Goal: Contribute content: Add original content to the website for others to see

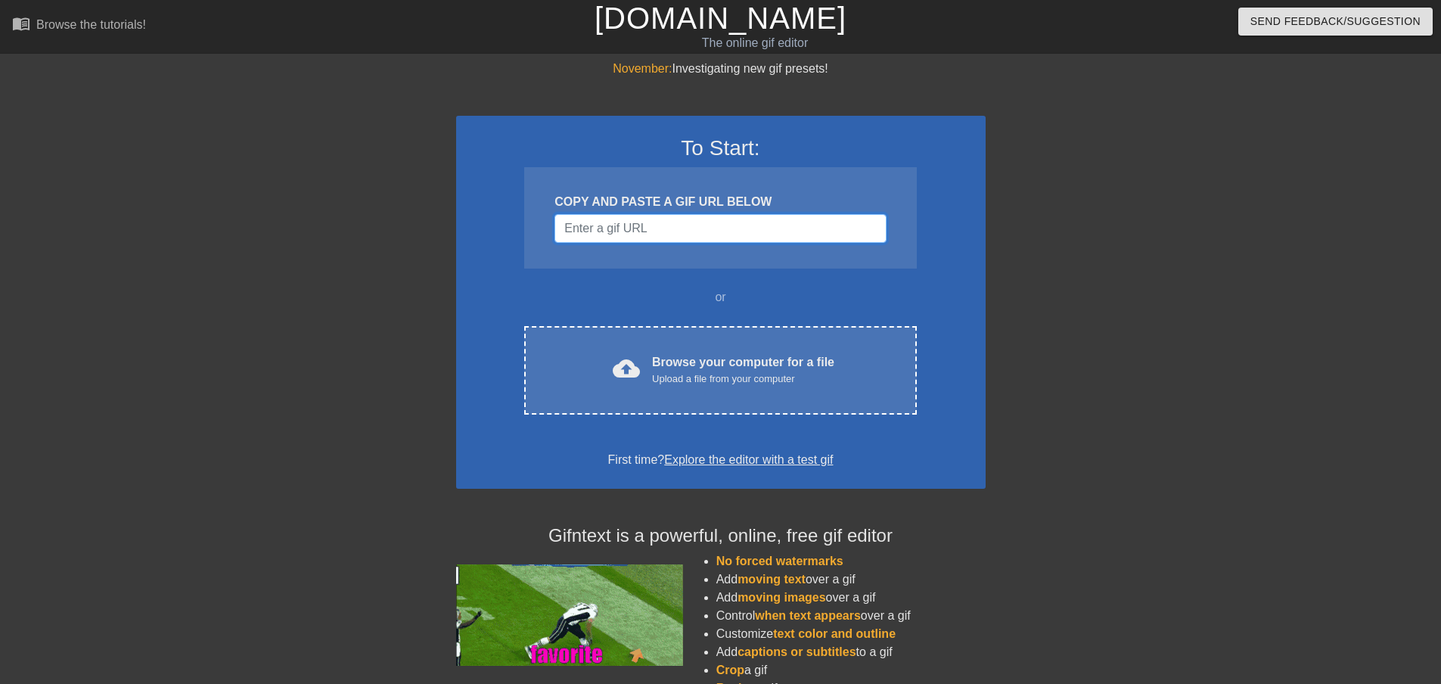
click at [670, 222] on input "Username" at bounding box center [720, 228] width 331 height 29
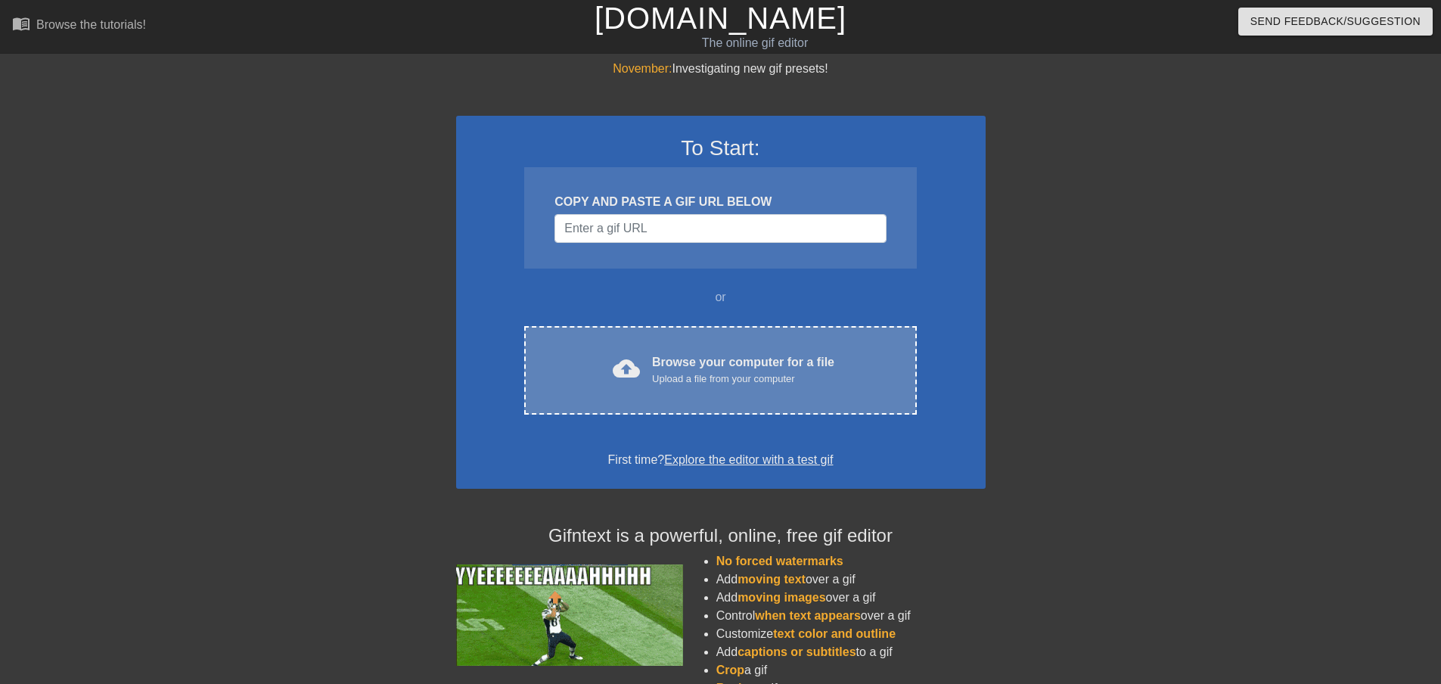
click at [681, 363] on div "Browse your computer for a file Upload a file from your computer" at bounding box center [743, 369] width 182 height 33
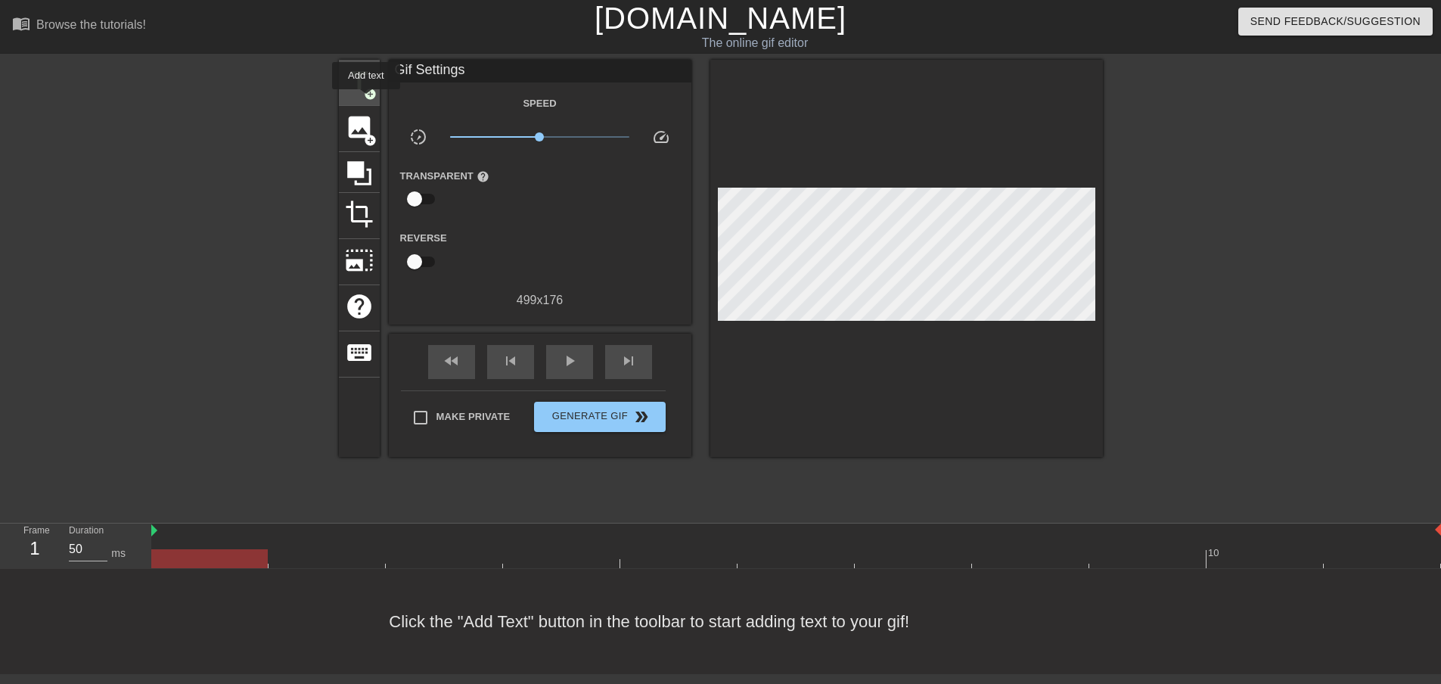
click at [366, 96] on span "add_circle" at bounding box center [370, 94] width 13 height 13
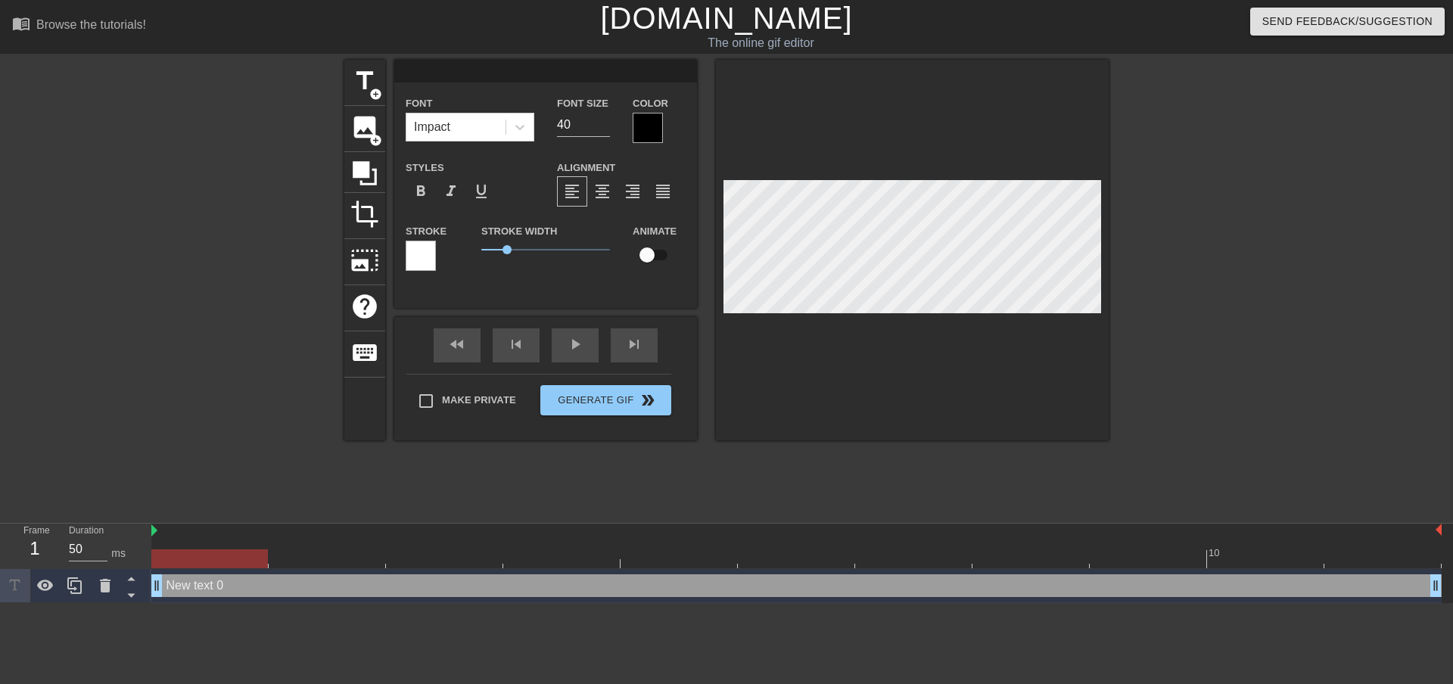
scroll to position [2, 2]
click at [501, 123] on div "Impact" at bounding box center [455, 127] width 99 height 27
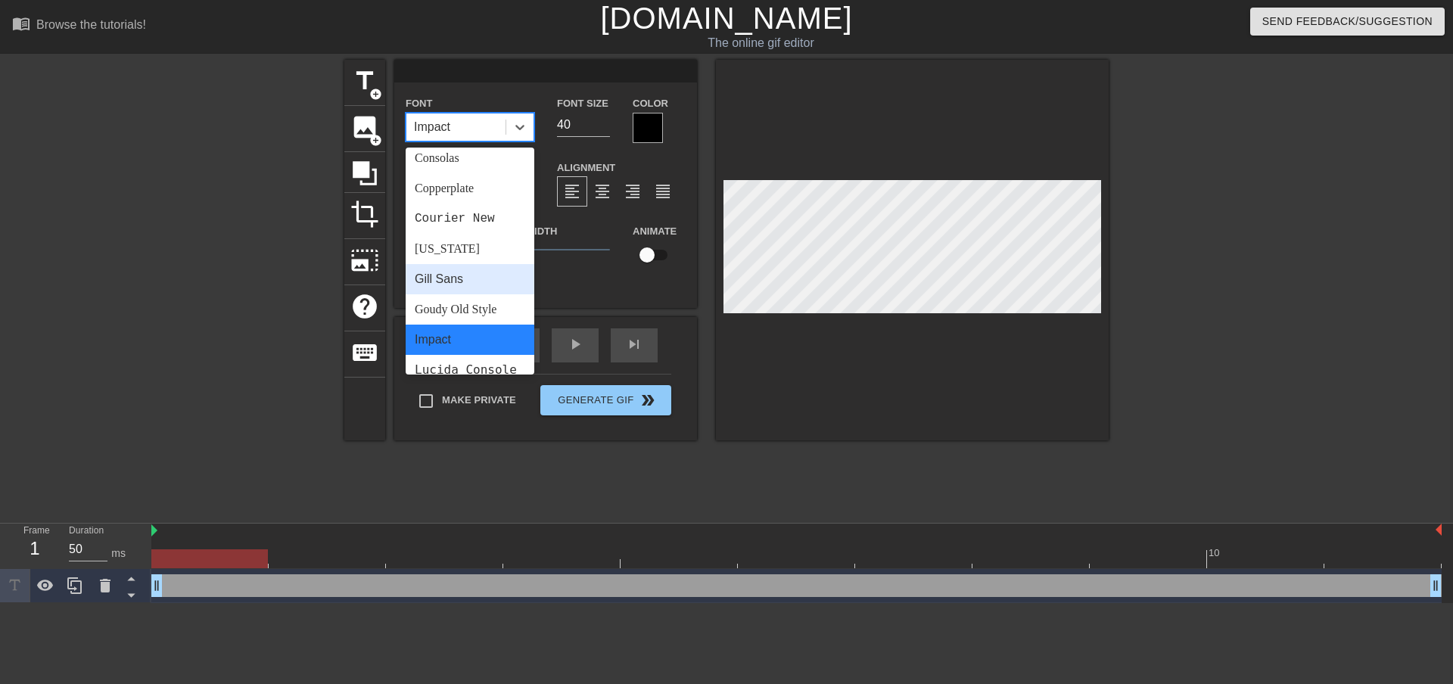
scroll to position [227, 0]
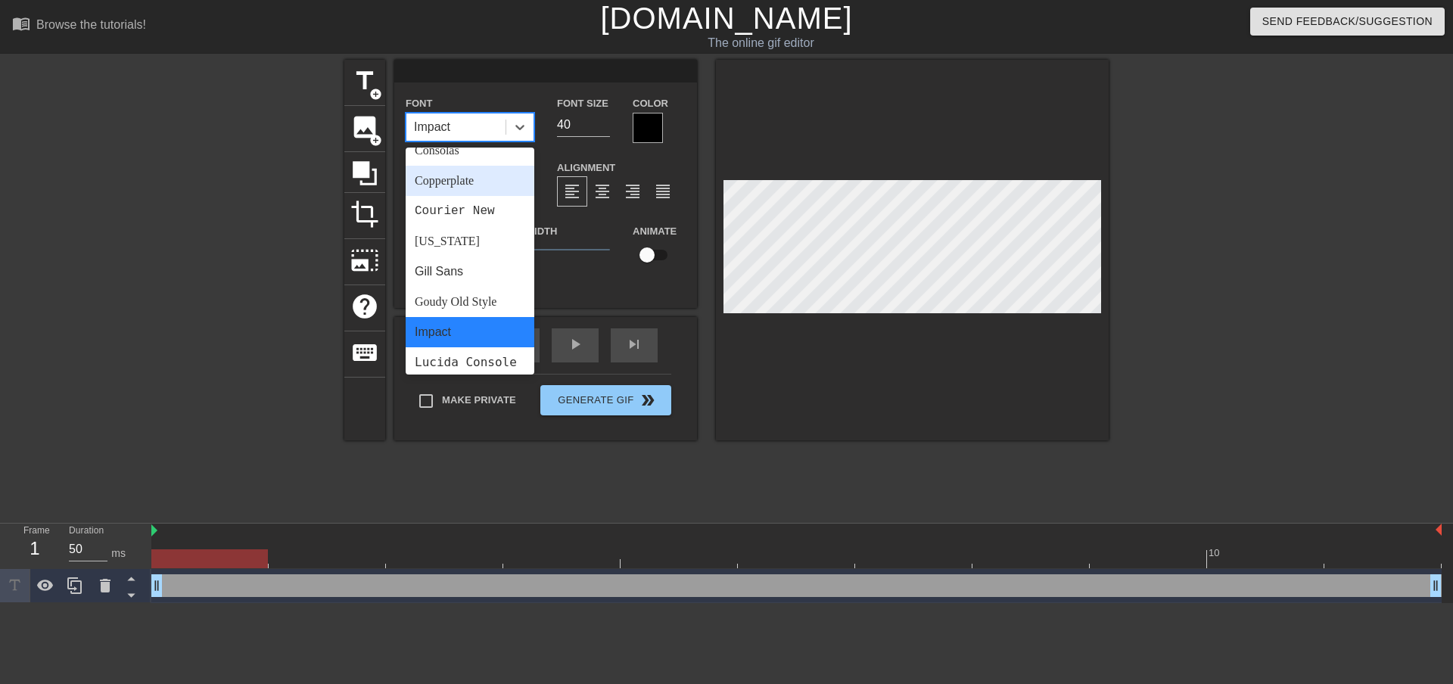
click at [465, 188] on div "Copperplate" at bounding box center [470, 181] width 129 height 30
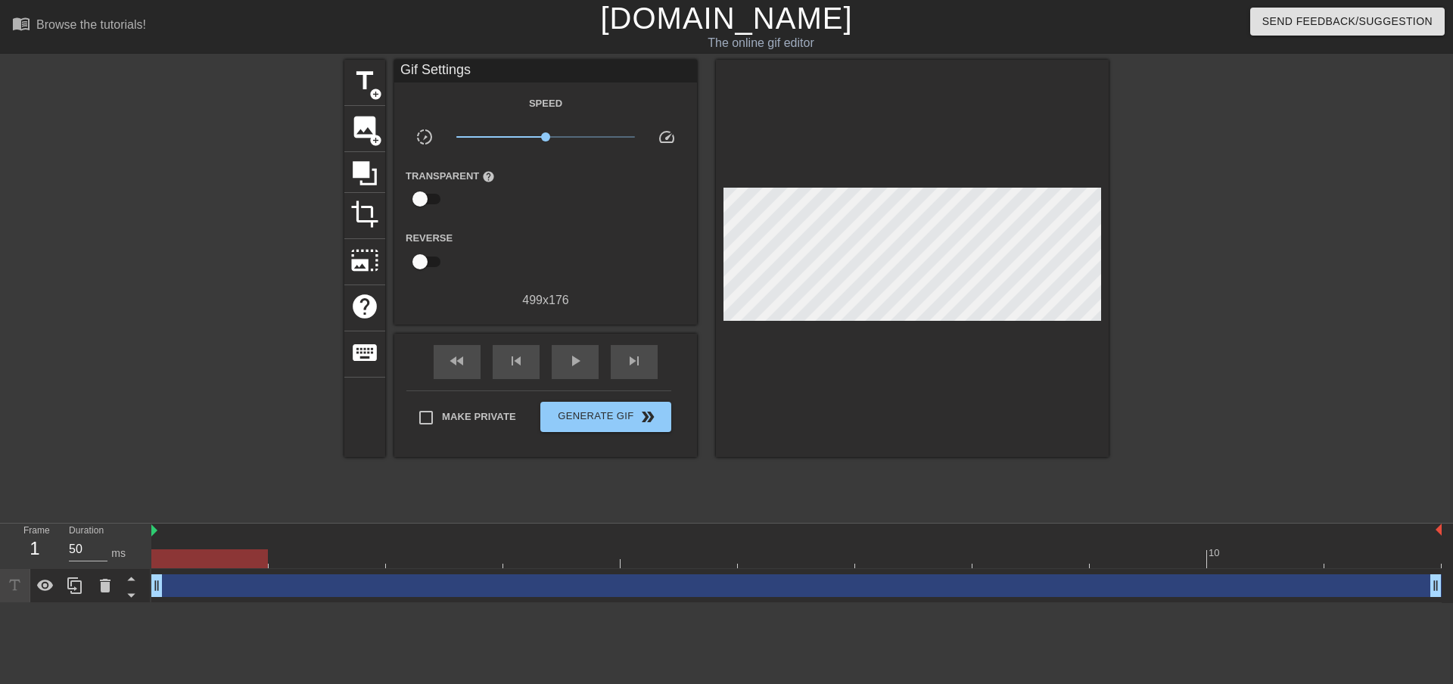
click at [222, 552] on div at bounding box center [209, 558] width 117 height 19
click at [220, 564] on div at bounding box center [209, 558] width 117 height 19
